Goal: Navigation & Orientation: Find specific page/section

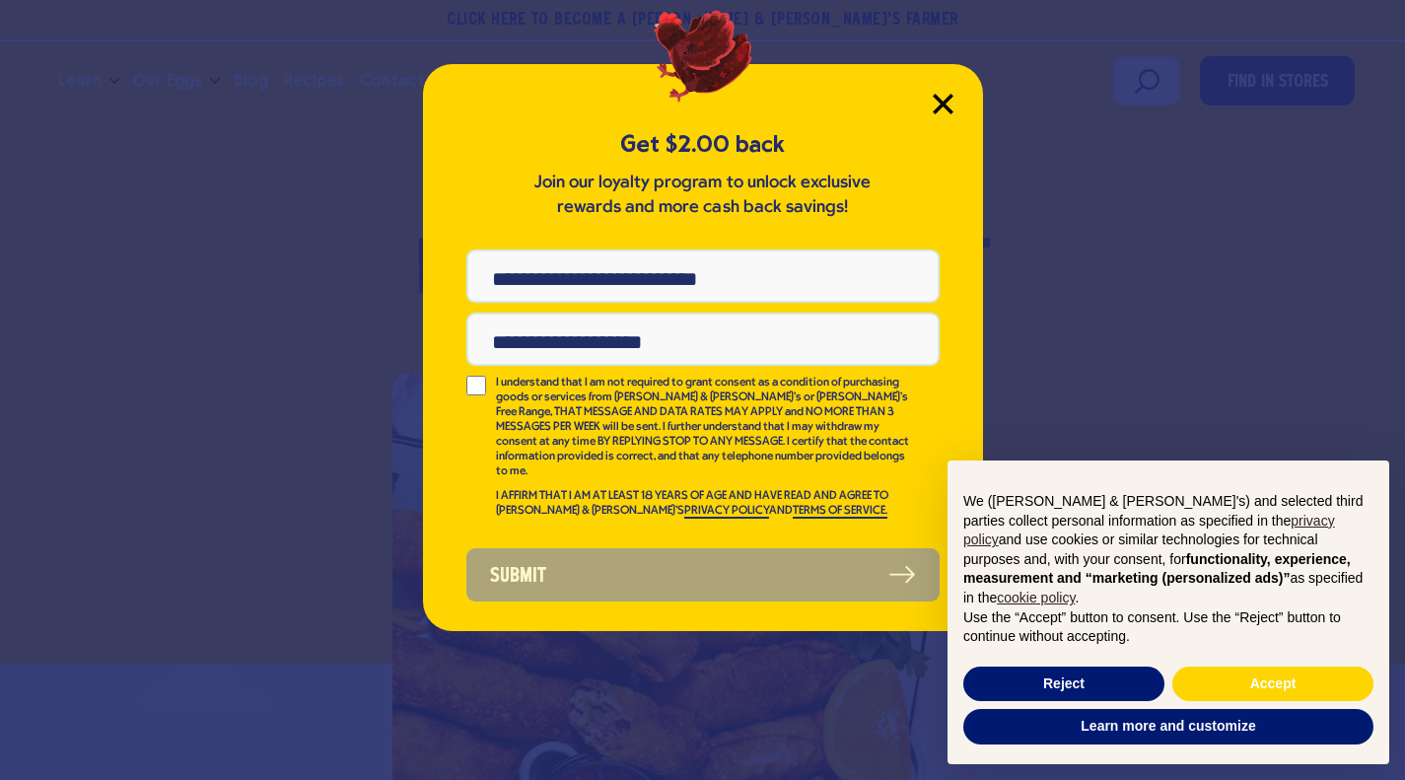
click at [948, 104] on icon "Close Modal" at bounding box center [943, 104] width 21 height 21
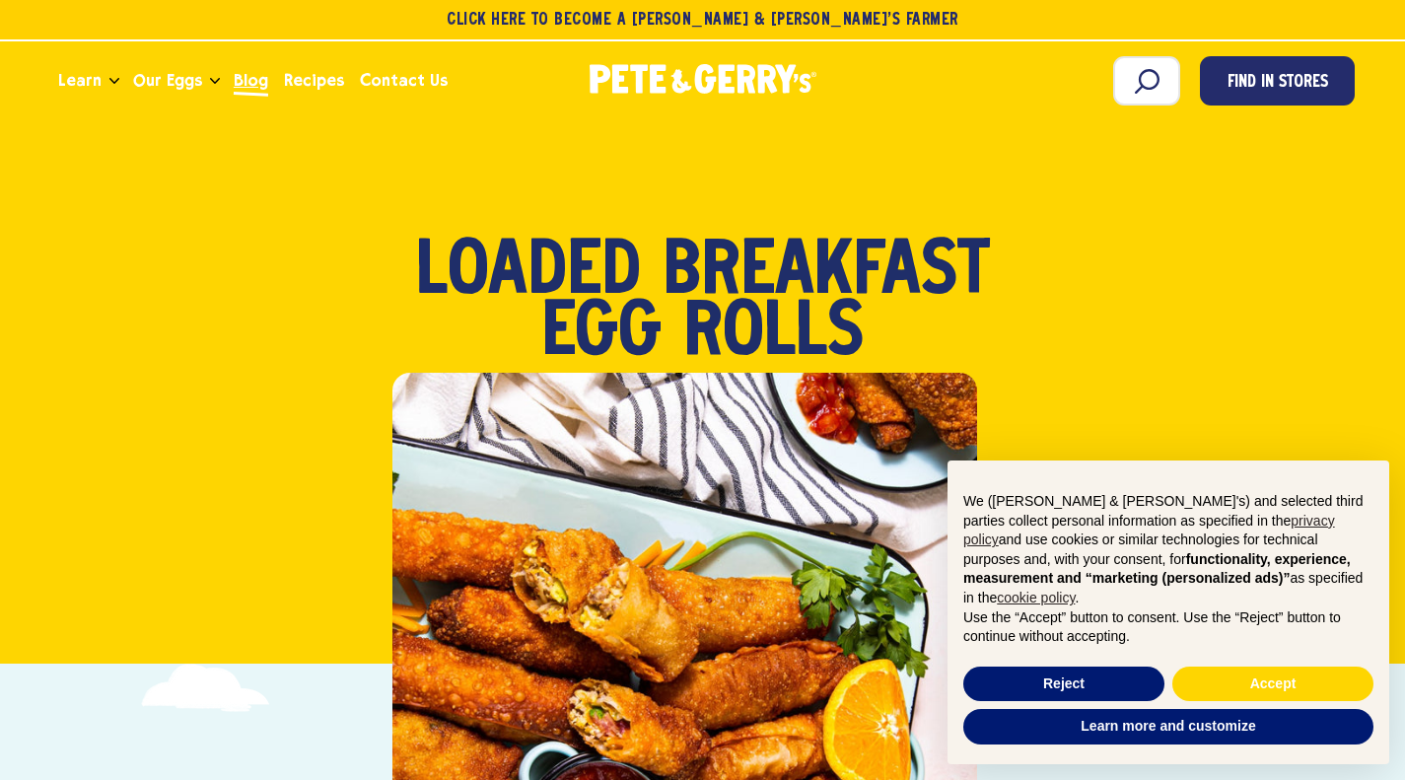
click at [249, 55] on link "Blog" at bounding box center [251, 80] width 50 height 53
